Goal: Book appointment/travel/reservation

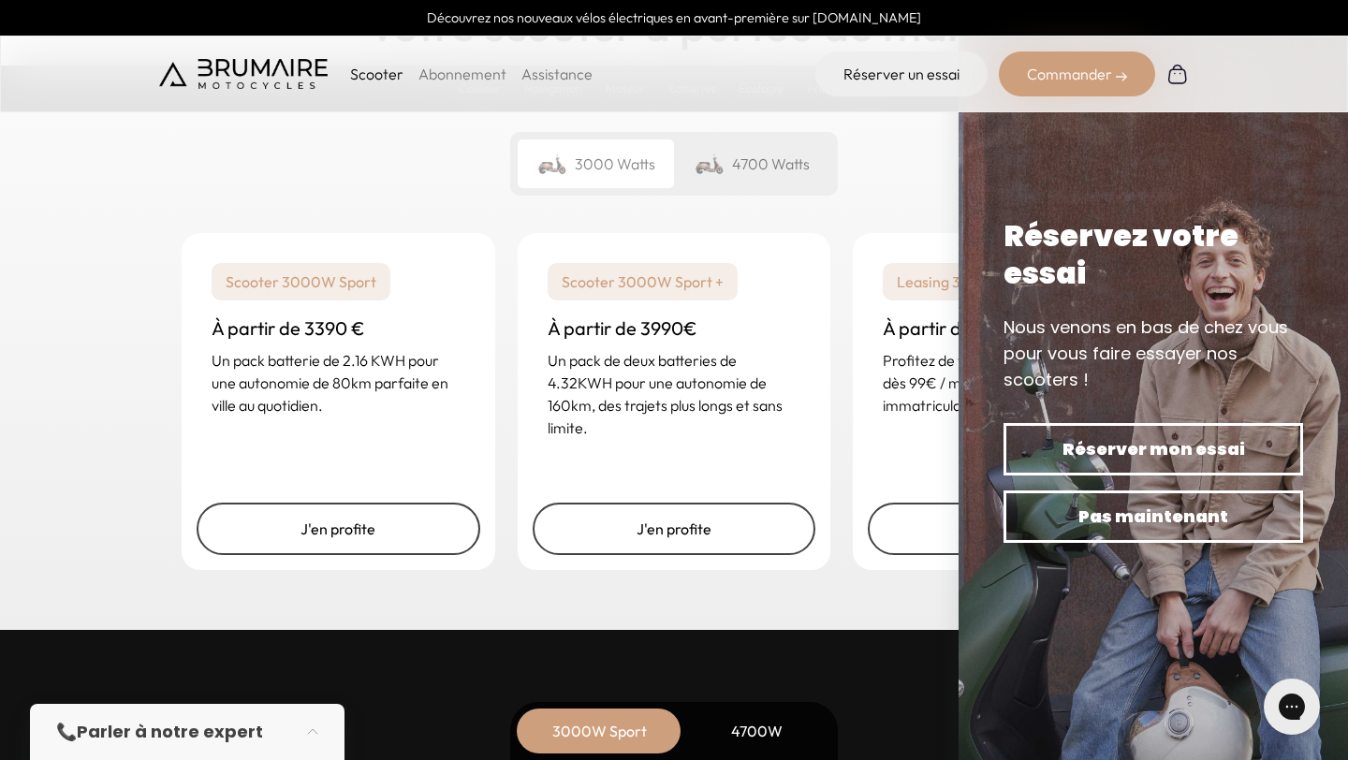
scroll to position [4546, 0]
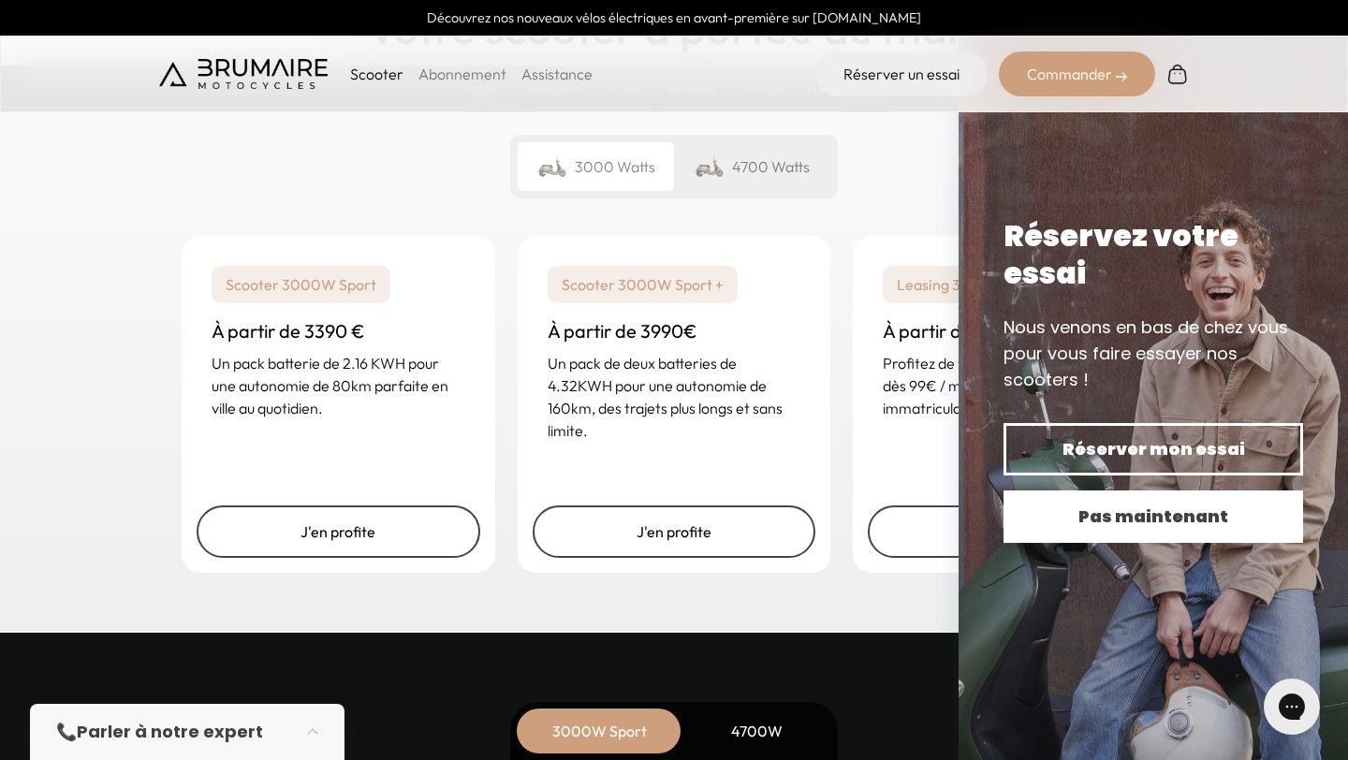
click at [1125, 520] on span "Pas maintenant" at bounding box center [1153, 517] width 234 height 26
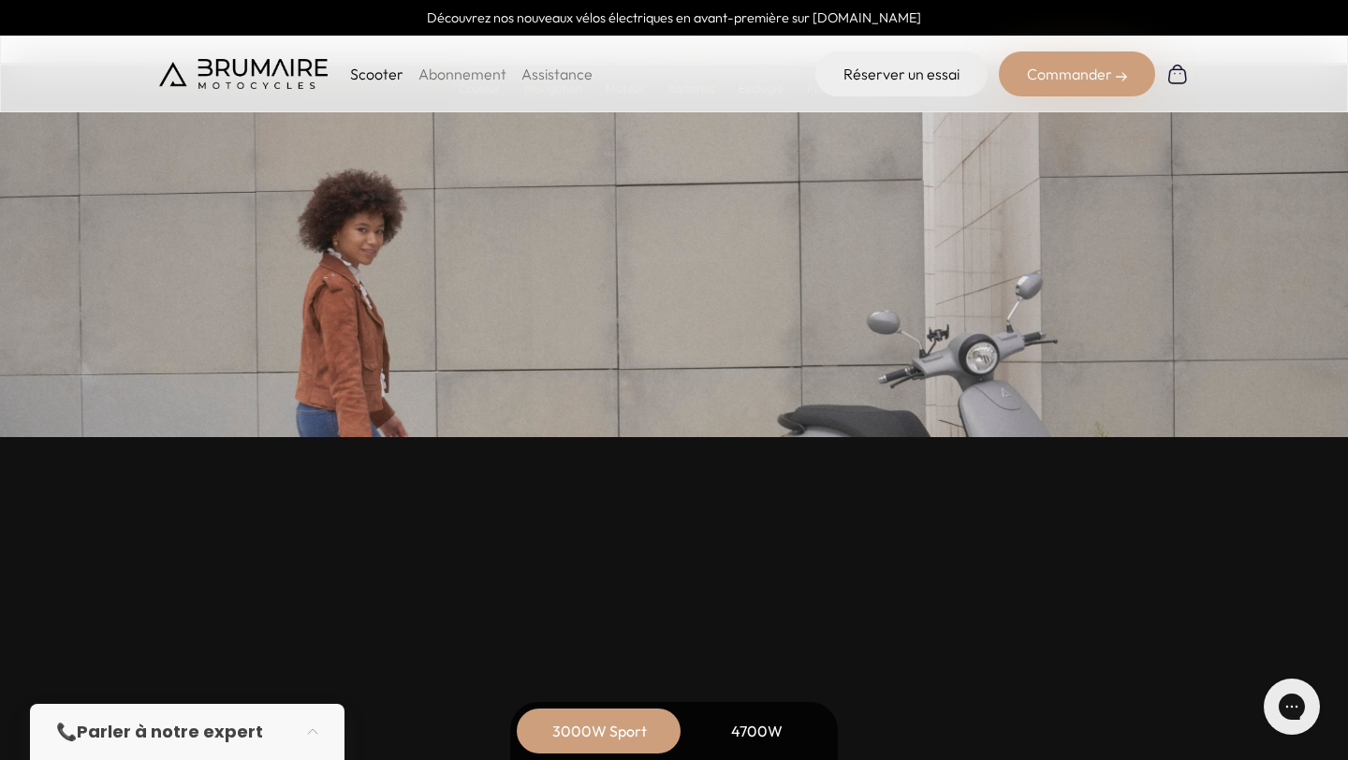
scroll to position [7924, 0]
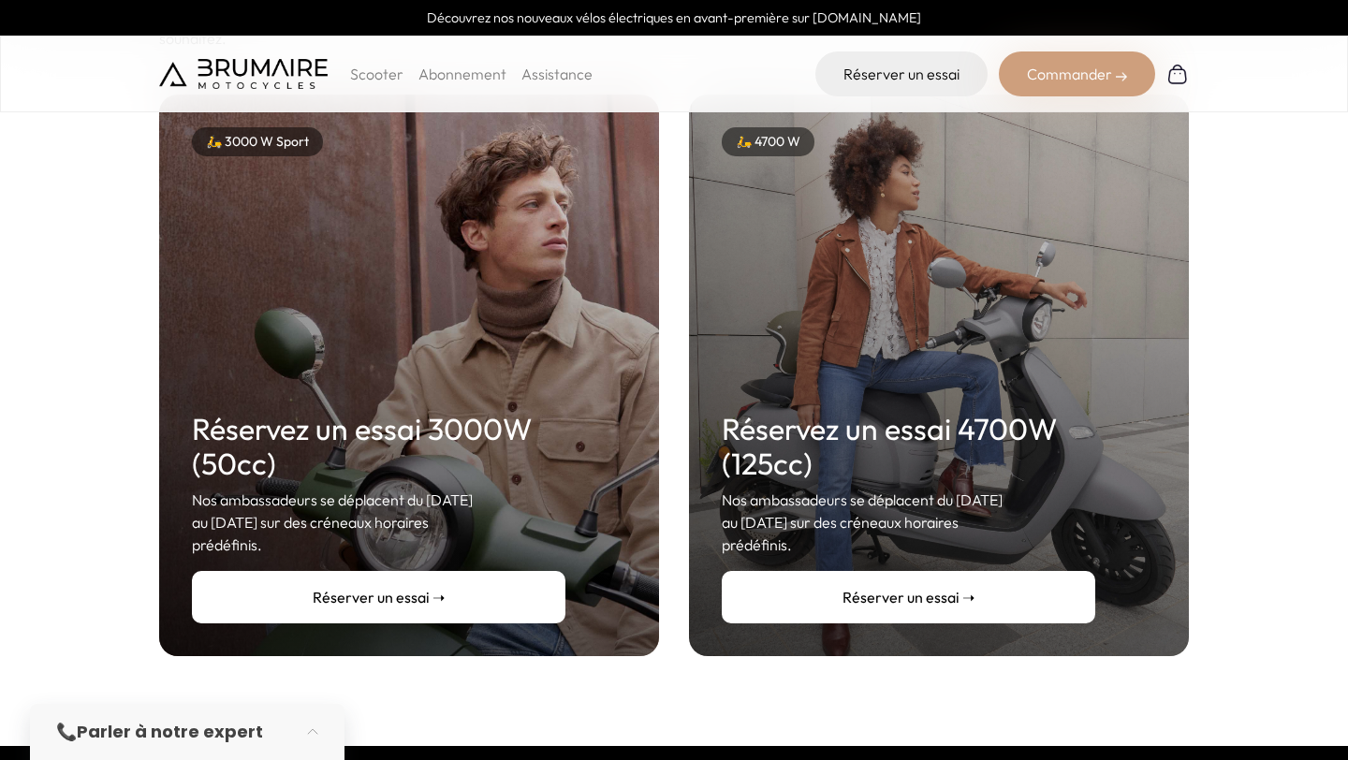
scroll to position [265, 0]
click at [382, 489] on p "Nos ambassadeurs se déplacent du [DATE] au [DATE] sur des créneaux horaires pré…" at bounding box center [379, 522] width 374 height 67
click at [252, 427] on h2 "Réservez un essai 3000W (50cc)" at bounding box center [379, 446] width 374 height 69
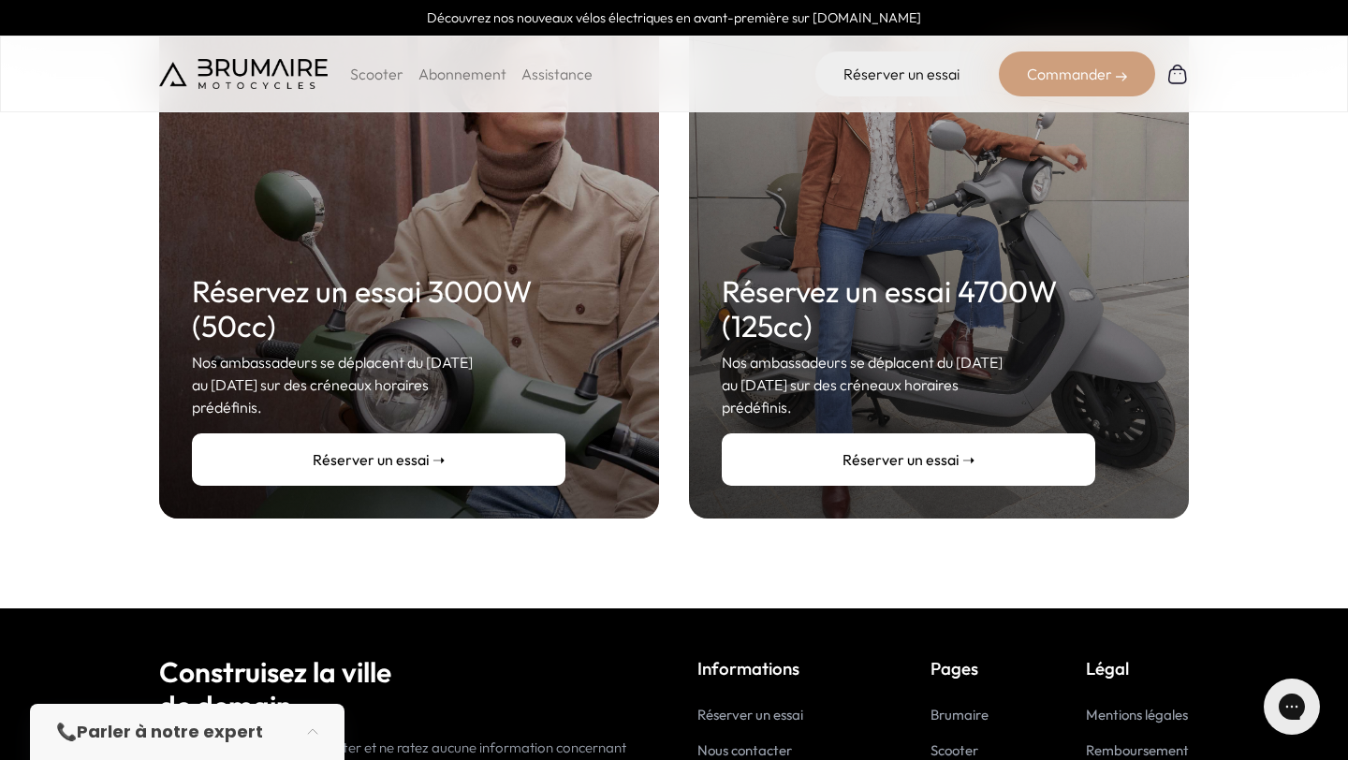
scroll to position [588, 0]
